Goal: Task Accomplishment & Management: Manage account settings

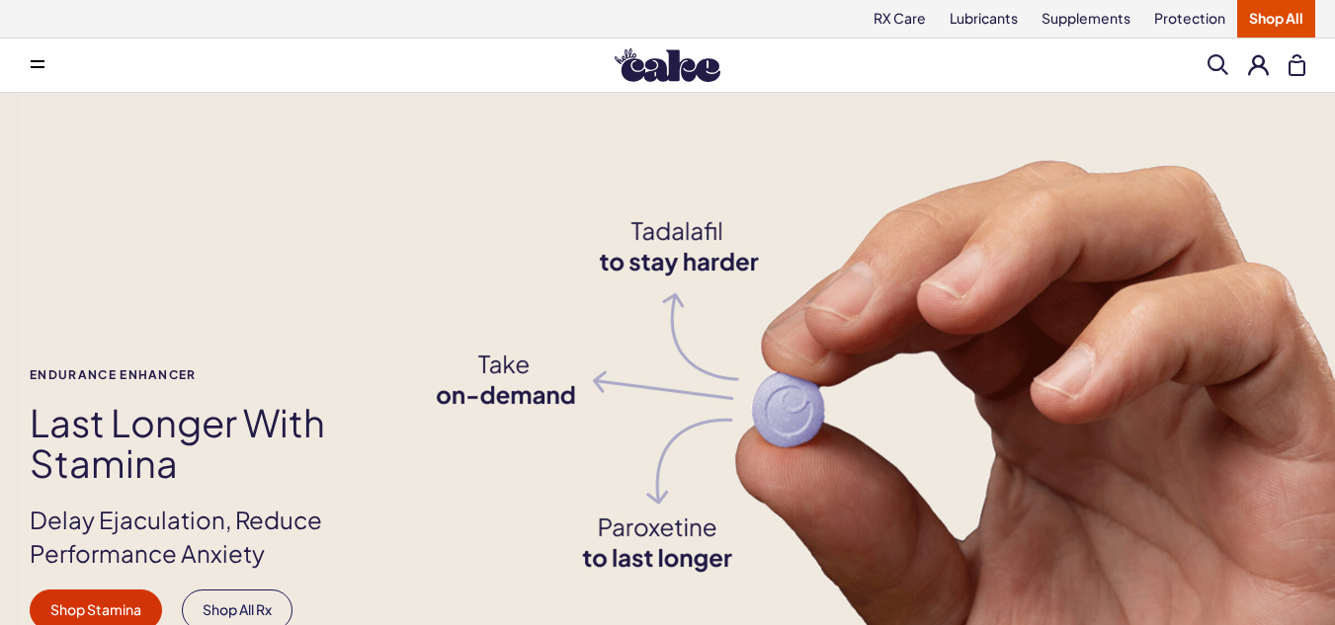
click at [1261, 66] on button at bounding box center [1258, 64] width 21 height 21
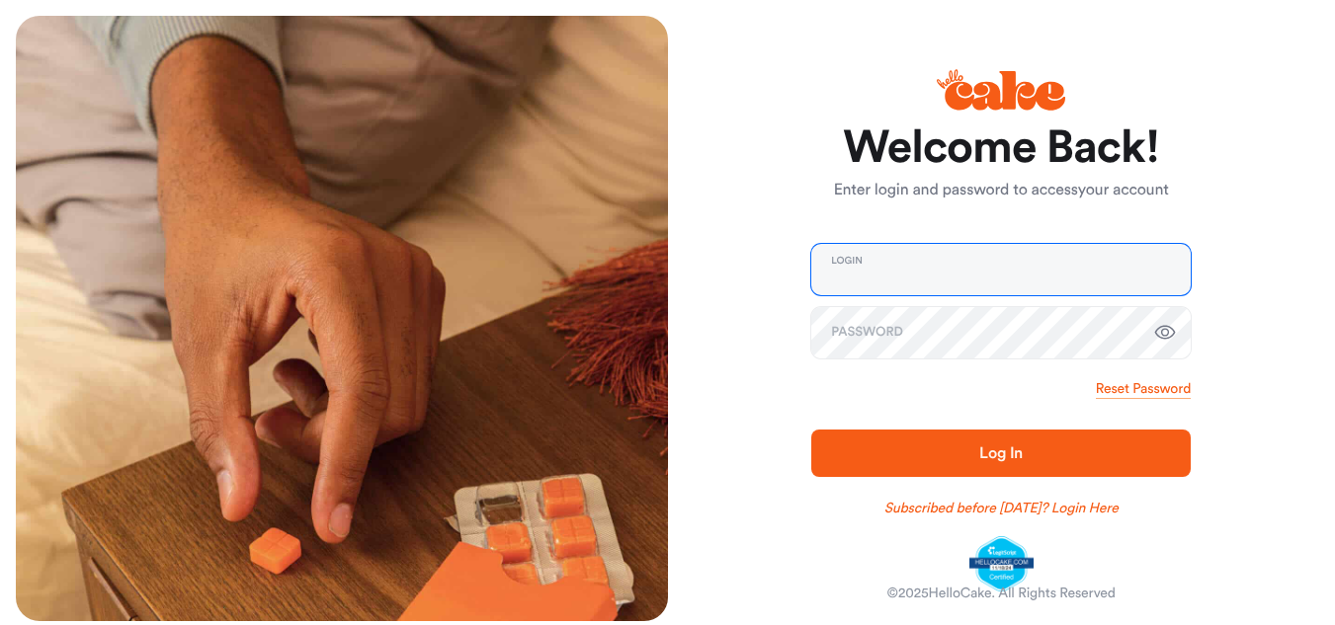
click at [821, 267] on input "email" at bounding box center [1000, 269] width 379 height 51
type input "**********"
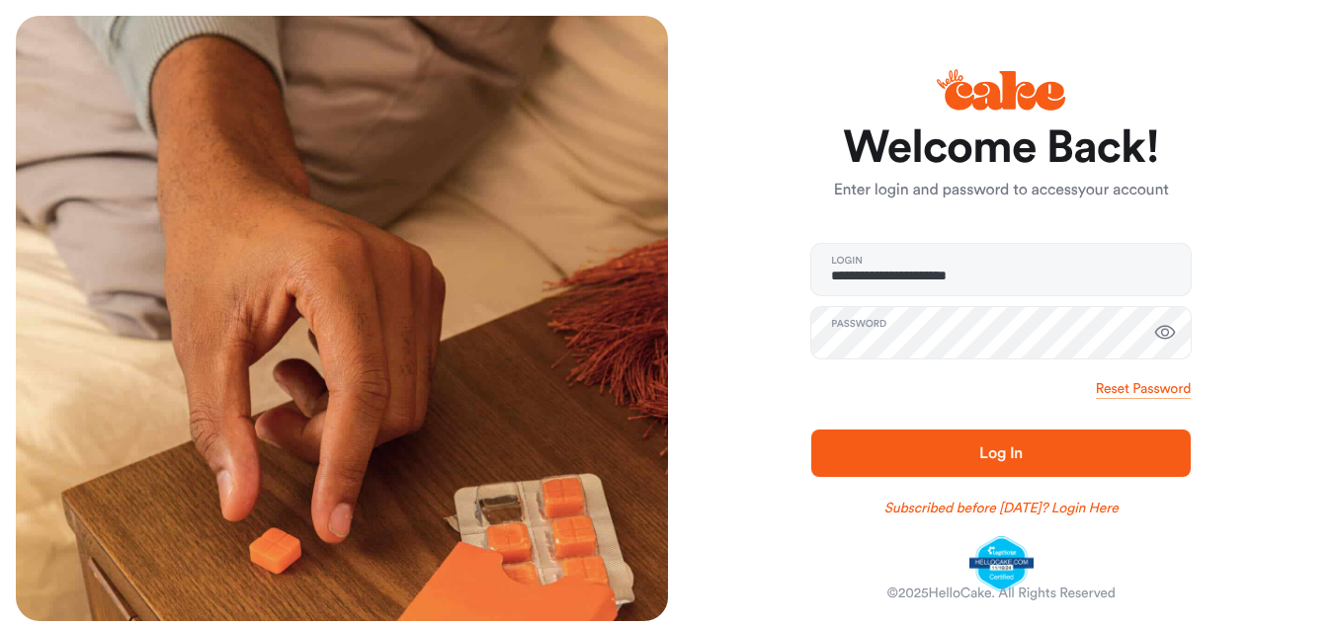
click at [1005, 455] on span "Log In" at bounding box center [1000, 454] width 43 height 16
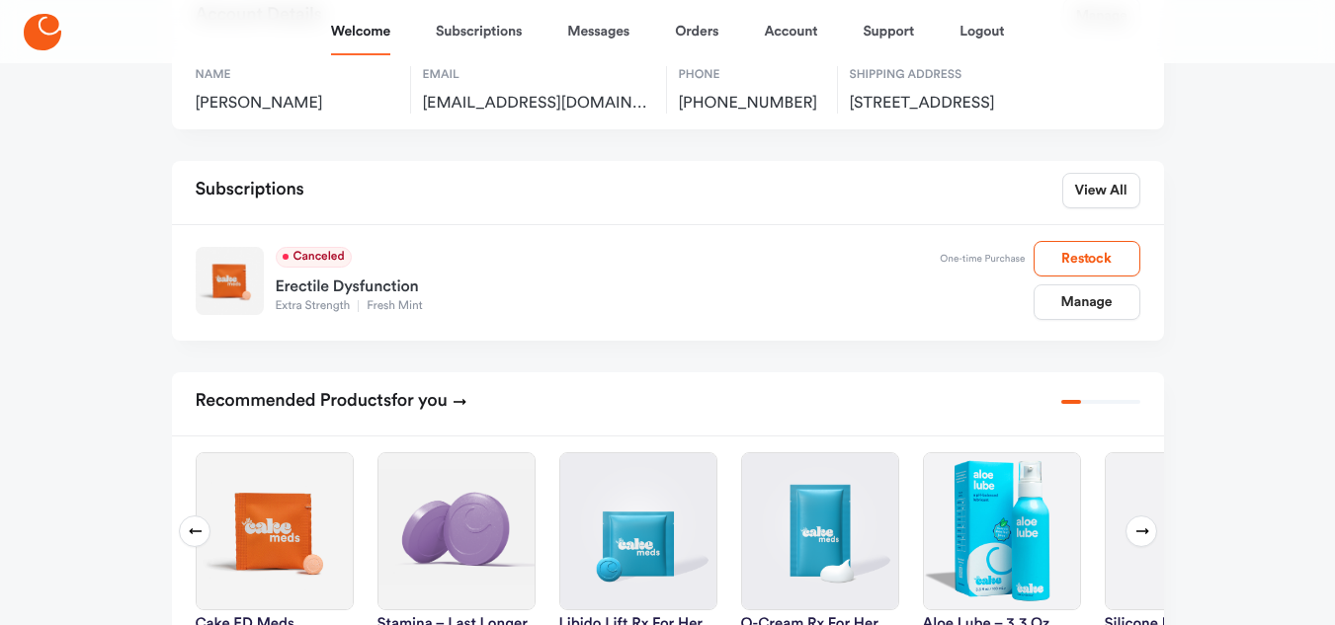
scroll to position [131, 0]
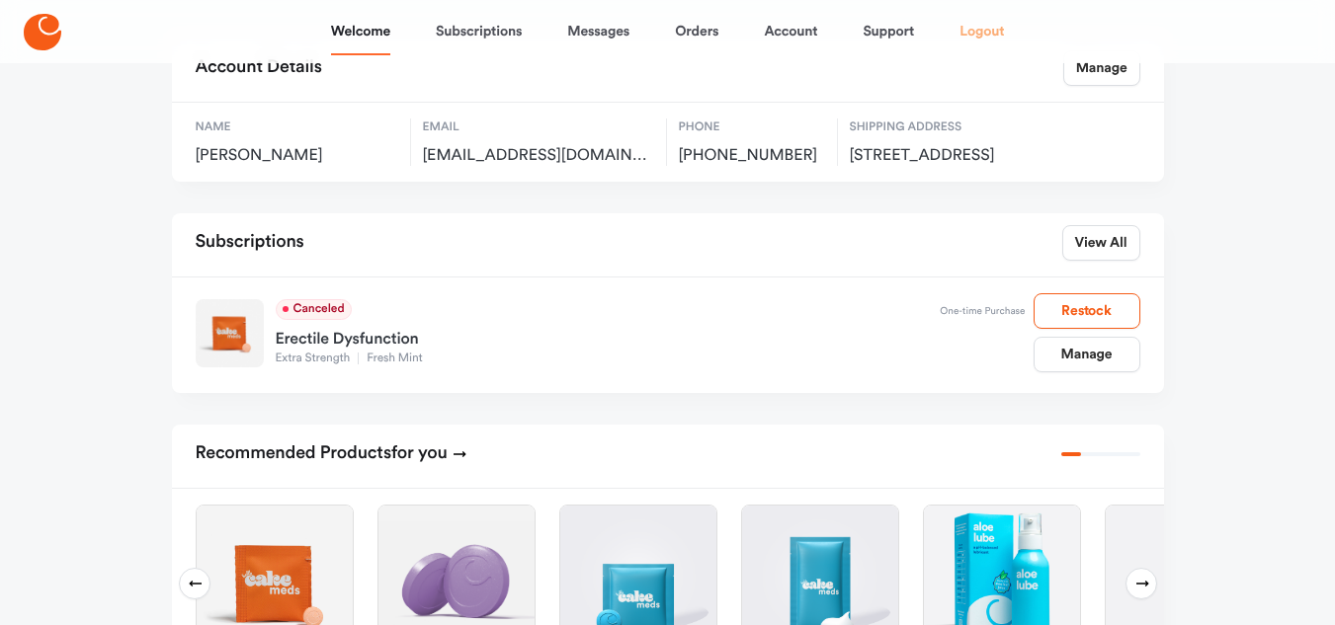
click at [975, 28] on link "Logout" at bounding box center [981, 31] width 44 height 47
